Goal: Task Accomplishment & Management: Use online tool/utility

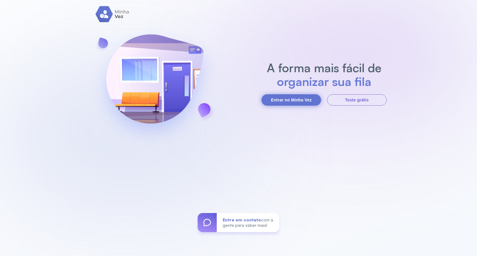
click at [303, 99] on button "Entrar no Minha Vez" at bounding box center [291, 99] width 60 height 11
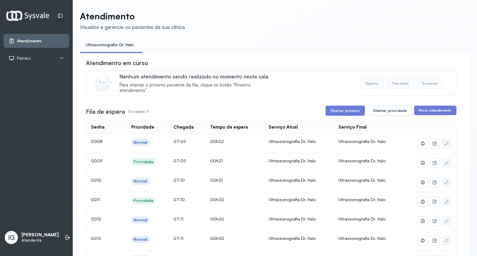
click at [280, 130] on div "Serviço Atual" at bounding box center [283, 127] width 29 height 6
click at [342, 115] on button "Chamar próximo" at bounding box center [344, 110] width 39 height 10
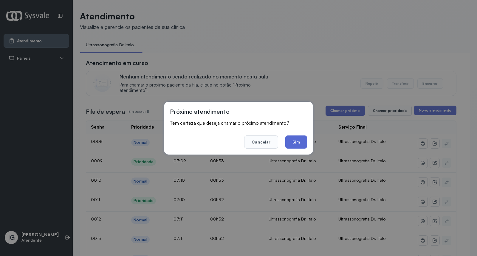
click at [296, 146] on button "Sim" at bounding box center [296, 141] width 22 height 13
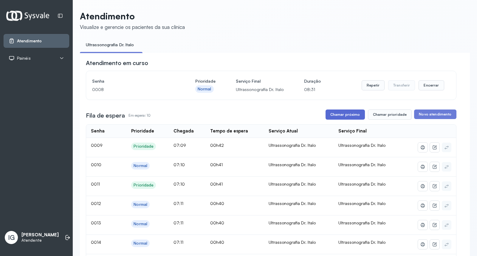
click at [350, 115] on button "Chamar próximo" at bounding box center [344, 114] width 39 height 10
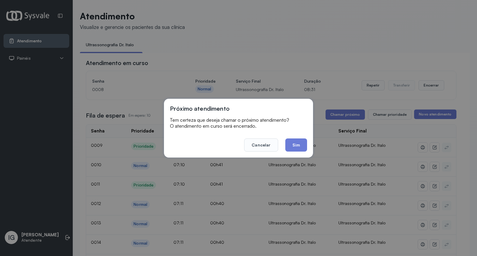
click at [293, 154] on div "Próximo atendimento Tem certeza que deseja chamar o próximo atendimento? O aten…" at bounding box center [238, 128] width 149 height 59
click at [290, 148] on button "Sim" at bounding box center [296, 144] width 22 height 13
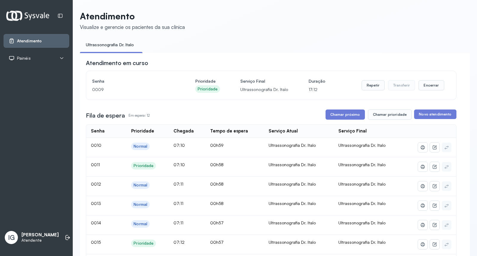
click at [290, 148] on div "Ultrassonografia Dr. Italo" at bounding box center [299, 144] width 60 height 5
click at [331, 114] on button "Chamar próximo" at bounding box center [344, 114] width 39 height 10
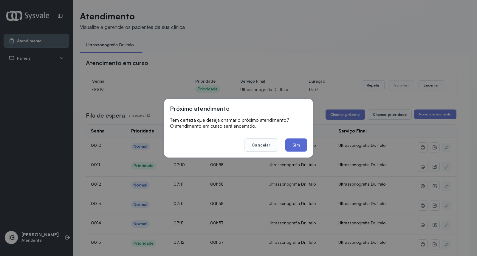
click at [291, 147] on button "Sim" at bounding box center [296, 144] width 22 height 13
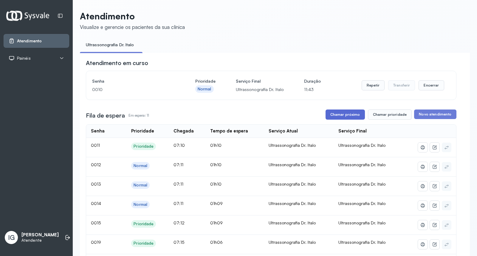
click at [343, 119] on button "Chamar próximo" at bounding box center [344, 114] width 39 height 10
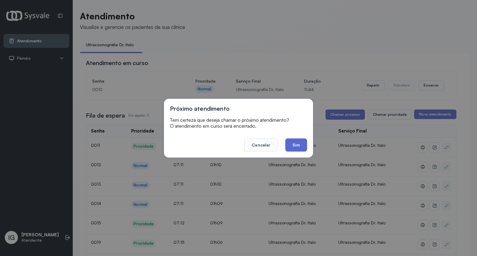
click at [293, 149] on button "Sim" at bounding box center [296, 144] width 22 height 13
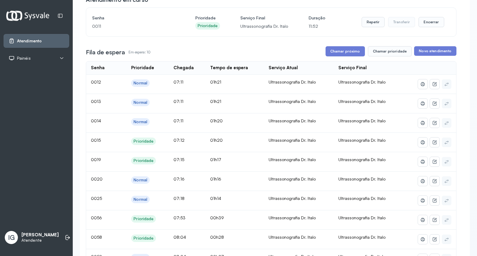
scroll to position [63, 0]
click at [332, 51] on button "Chamar próximo" at bounding box center [344, 51] width 39 height 10
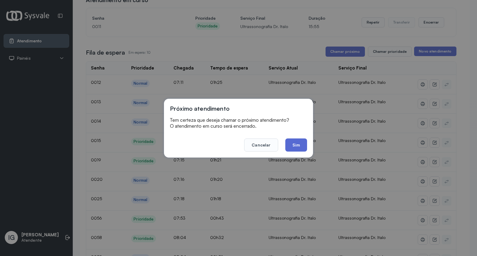
click at [297, 151] on button "Sim" at bounding box center [296, 144] width 22 height 13
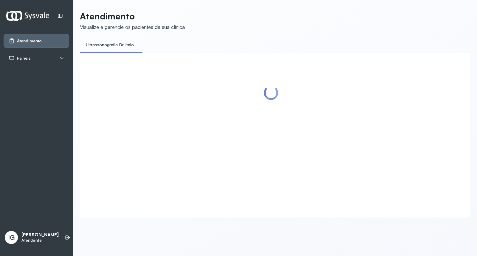
scroll to position [0, 0]
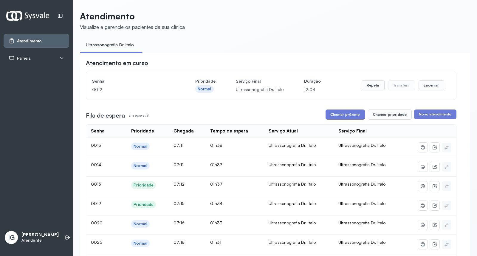
drag, startPoint x: 297, startPoint y: 151, endPoint x: 267, endPoint y: 130, distance: 36.2
click at [297, 151] on td "Ultrassonografia Dr. Italo" at bounding box center [299, 147] width 70 height 19
click at [348, 117] on button "Chamar próximo" at bounding box center [344, 114] width 39 height 10
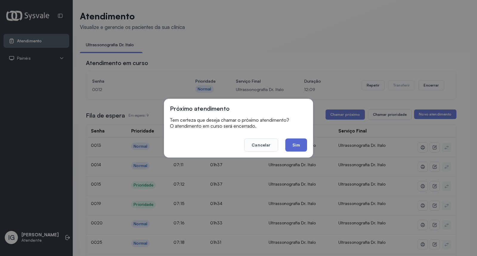
click at [302, 143] on button "Sim" at bounding box center [296, 144] width 22 height 13
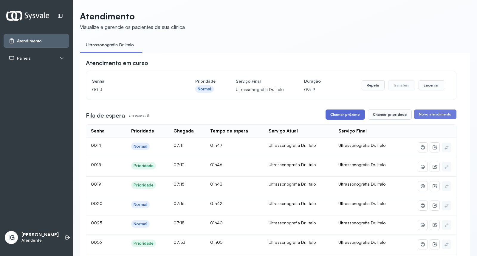
click at [331, 116] on button "Chamar próximo" at bounding box center [344, 114] width 39 height 10
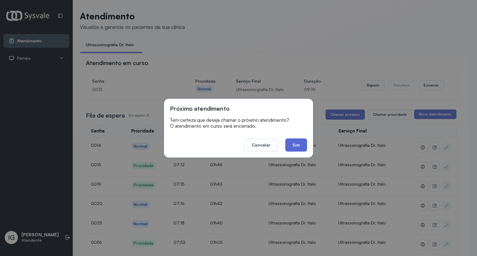
click at [297, 145] on button "Sim" at bounding box center [296, 144] width 22 height 13
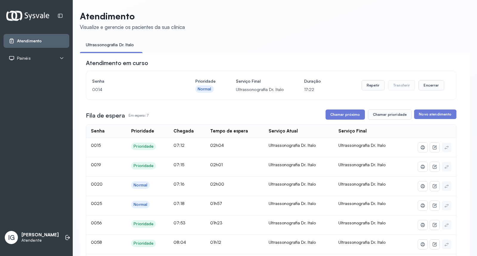
click at [297, 145] on div "Ultrassonografia Dr. Italo" at bounding box center [299, 144] width 60 height 5
click at [346, 118] on button "Chamar próximo" at bounding box center [344, 114] width 39 height 10
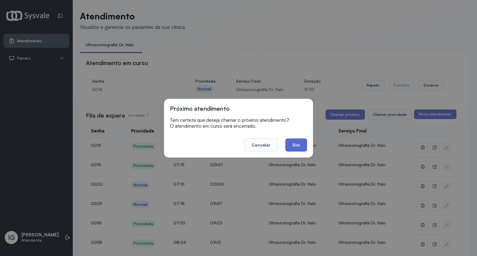
click at [299, 144] on button "Sim" at bounding box center [296, 144] width 22 height 13
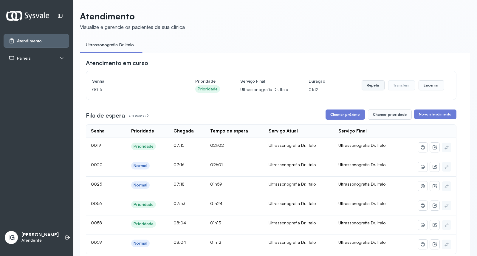
click at [361, 86] on button "Repetir" at bounding box center [372, 85] width 23 height 10
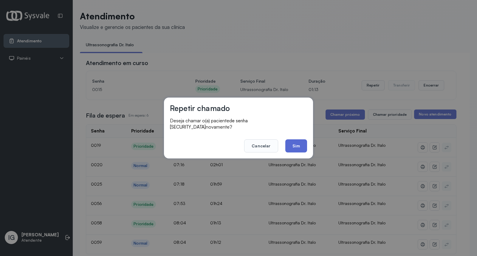
click at [287, 147] on button "Sim" at bounding box center [296, 145] width 22 height 13
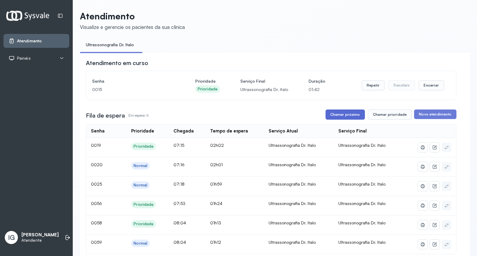
click at [346, 114] on button "Chamar próximo" at bounding box center [344, 114] width 39 height 10
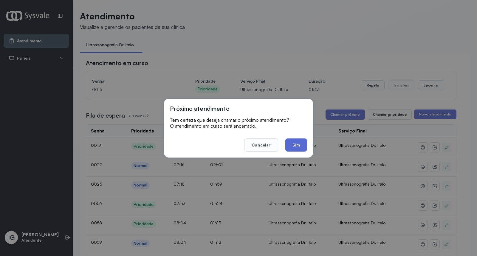
click at [301, 145] on button "Sim" at bounding box center [296, 144] width 22 height 13
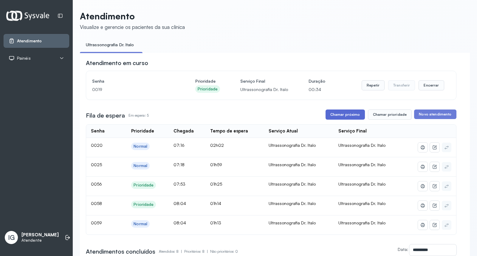
click at [342, 116] on button "Chamar próximo" at bounding box center [344, 114] width 39 height 10
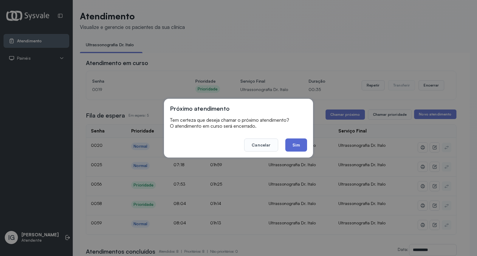
click at [303, 147] on button "Sim" at bounding box center [296, 144] width 22 height 13
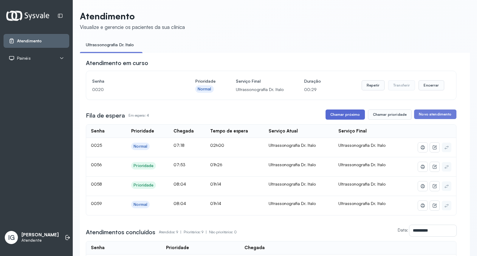
click at [342, 118] on button "Chamar próximo" at bounding box center [344, 114] width 39 height 10
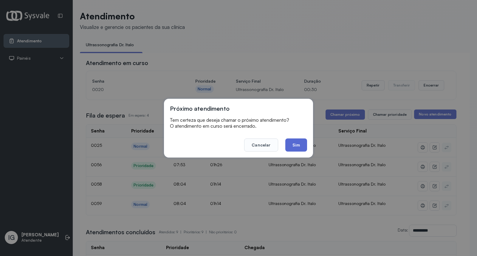
click at [297, 147] on button "Sim" at bounding box center [296, 144] width 22 height 13
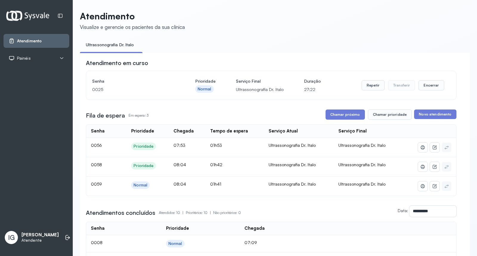
click at [321, 110] on div "**********" at bounding box center [271, 233] width 370 height 348
click at [332, 114] on button "Chamar próximo" at bounding box center [344, 114] width 39 height 10
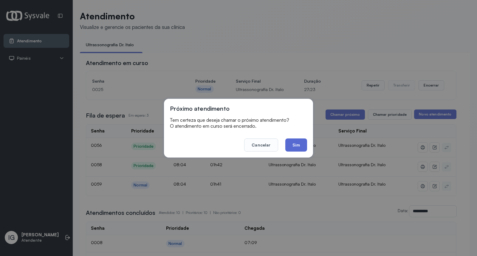
click at [297, 144] on button "Sim" at bounding box center [296, 144] width 22 height 13
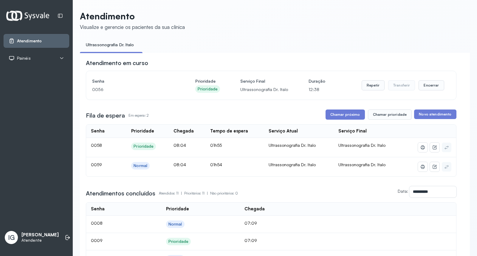
click at [297, 144] on div "Ultrassonografia Dr. Italo" at bounding box center [299, 144] width 60 height 5
click at [353, 122] on div "**********" at bounding box center [271, 232] width 370 height 346
click at [340, 111] on button "Chamar próximo" at bounding box center [344, 114] width 39 height 10
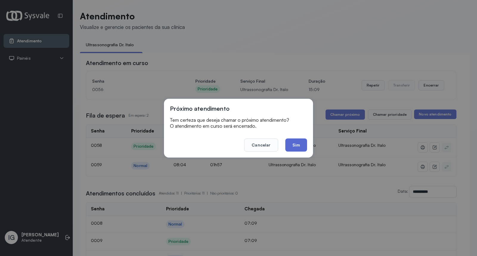
click at [293, 147] on button "Sim" at bounding box center [296, 144] width 22 height 13
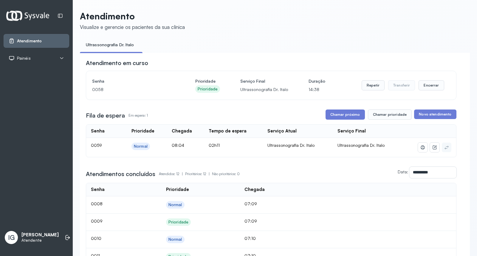
click at [316, 166] on div "**********" at bounding box center [271, 231] width 370 height 344
click at [352, 112] on button "Chamar próximo" at bounding box center [344, 114] width 39 height 10
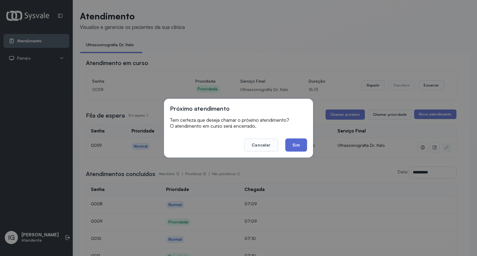
click at [298, 142] on button "Sim" at bounding box center [296, 144] width 22 height 13
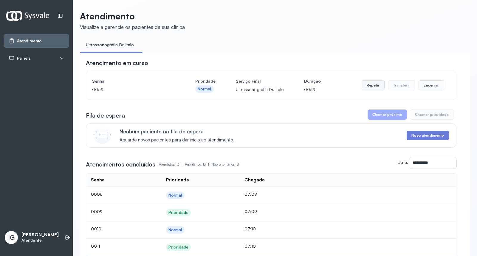
click at [372, 89] on button "Repetir" at bounding box center [372, 85] width 23 height 10
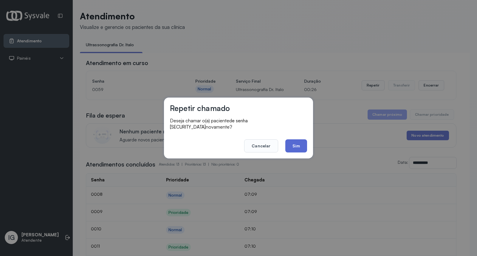
click at [292, 144] on button "Sim" at bounding box center [296, 145] width 22 height 13
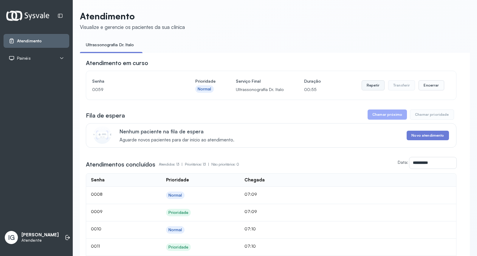
click at [379, 84] on button "Repetir" at bounding box center [372, 85] width 23 height 10
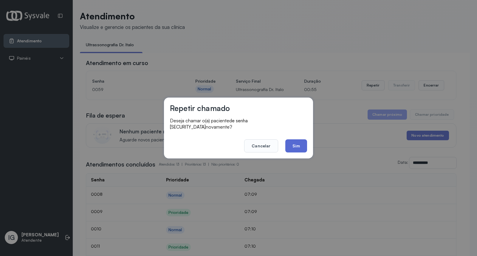
click at [294, 141] on button "Sim" at bounding box center [296, 145] width 22 height 13
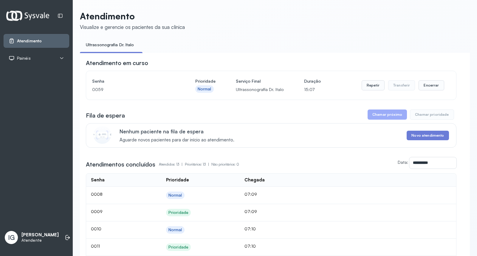
click at [294, 141] on div "Nenhum paciente na fila de espera Aguarde novos pacientes para dar início ao at…" at bounding box center [284, 135] width 329 height 14
click at [424, 87] on button "Encerrar" at bounding box center [430, 85] width 25 height 10
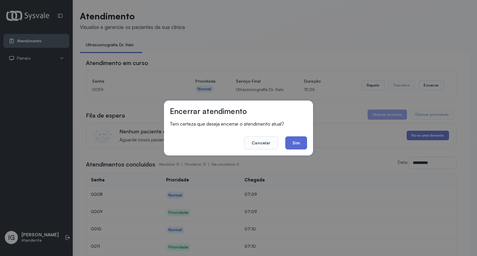
click at [305, 146] on button "Sim" at bounding box center [296, 142] width 22 height 13
